Goal: Register for event/course: Sign up to attend an event or enroll in a course

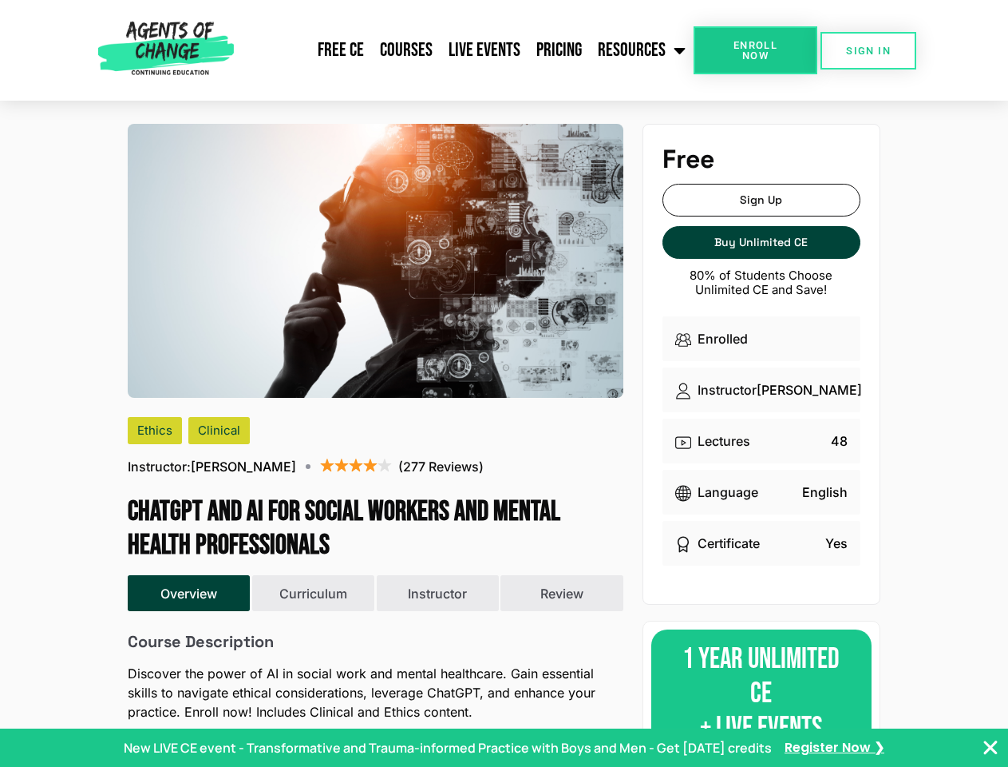
click at [504, 383] on img at bounding box center [376, 261] width 496 height 274
click at [643, 50] on link "Resources" at bounding box center [642, 50] width 104 height 40
click at [755, 50] on span "Enroll Now" at bounding box center [755, 50] width 73 height 21
click at [869, 50] on span "SIGN IN" at bounding box center [868, 51] width 45 height 10
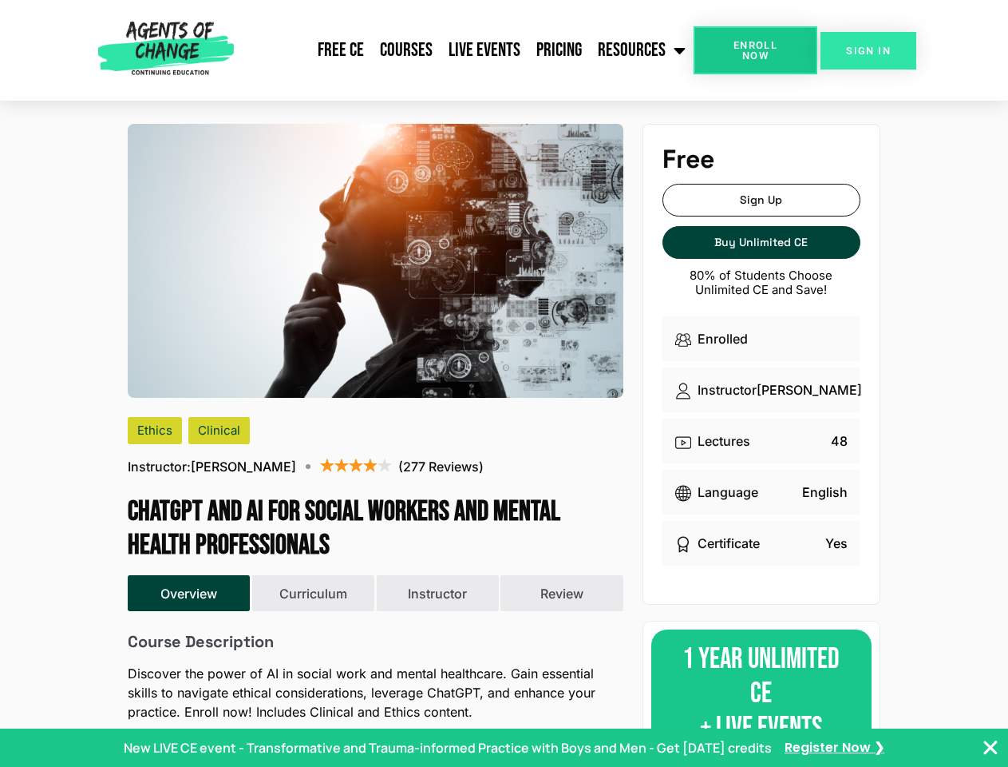
click at [869, 50] on span "SIGN IN" at bounding box center [868, 51] width 45 height 10
click at [504, 747] on p "New LIVE CE event - Transformative and Trauma-informed Practice with Boys and M…" at bounding box center [448, 747] width 648 height 19
click at [991, 747] on icon "Close Banner" at bounding box center [990, 747] width 19 height 19
